Goal: Task Accomplishment & Management: Use online tool/utility

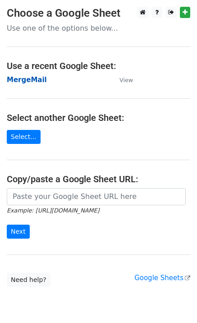
click at [19, 82] on strong "MergeMail" at bounding box center [27, 80] width 40 height 8
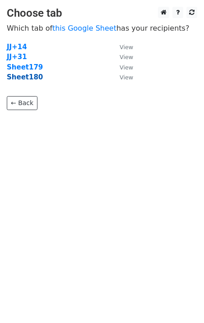
click at [33, 79] on strong "Sheet180" at bounding box center [25, 77] width 36 height 8
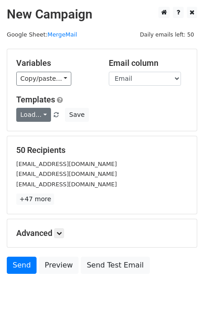
click at [37, 114] on link "Load..." at bounding box center [33, 115] width 35 height 14
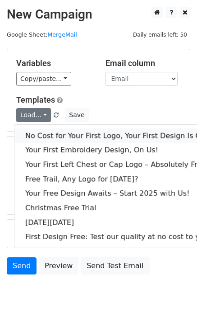
click at [56, 132] on link "No Cost for Your First Logo, Your First Design Is On Us!" at bounding box center [122, 135] width 217 height 14
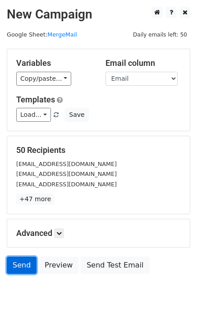
click at [15, 265] on link "Send" at bounding box center [22, 265] width 30 height 17
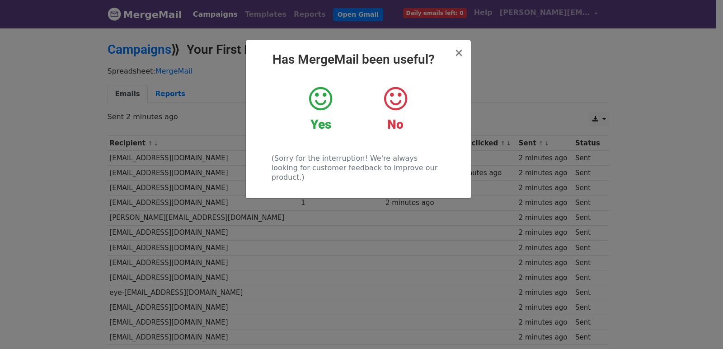
click at [246, 206] on div "× Has MergeMail been useful? Yes No (Sorry for the interruption! We're always l…" at bounding box center [361, 188] width 723 height 322
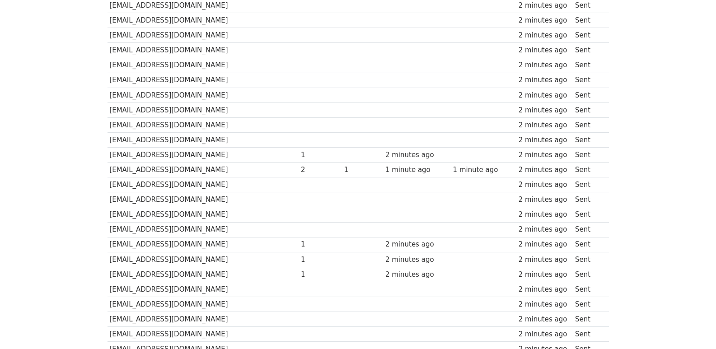
scroll to position [629, 0]
